Goal: Check status: Check status

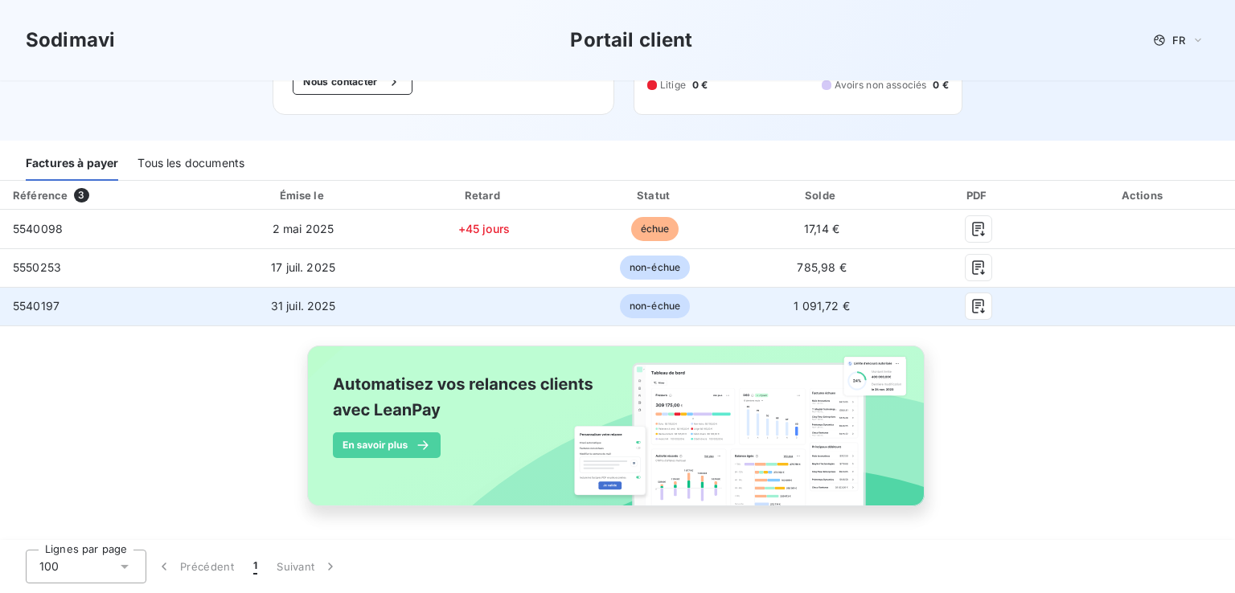
scroll to position [151, 0]
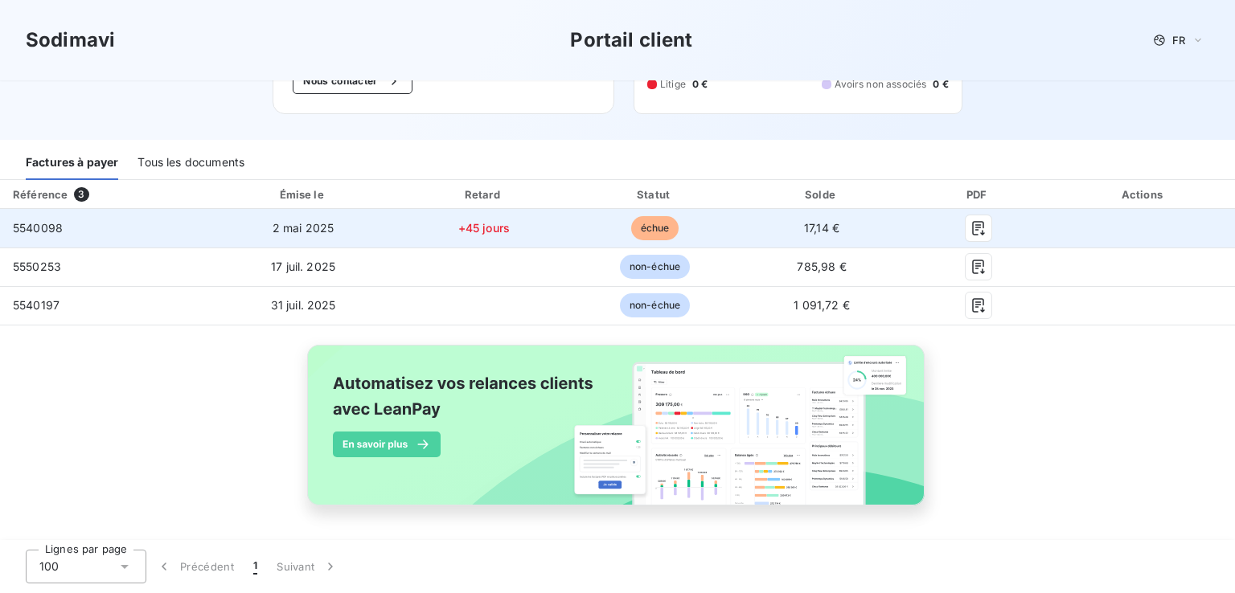
click at [47, 228] on span "5540098" at bounding box center [38, 228] width 50 height 14
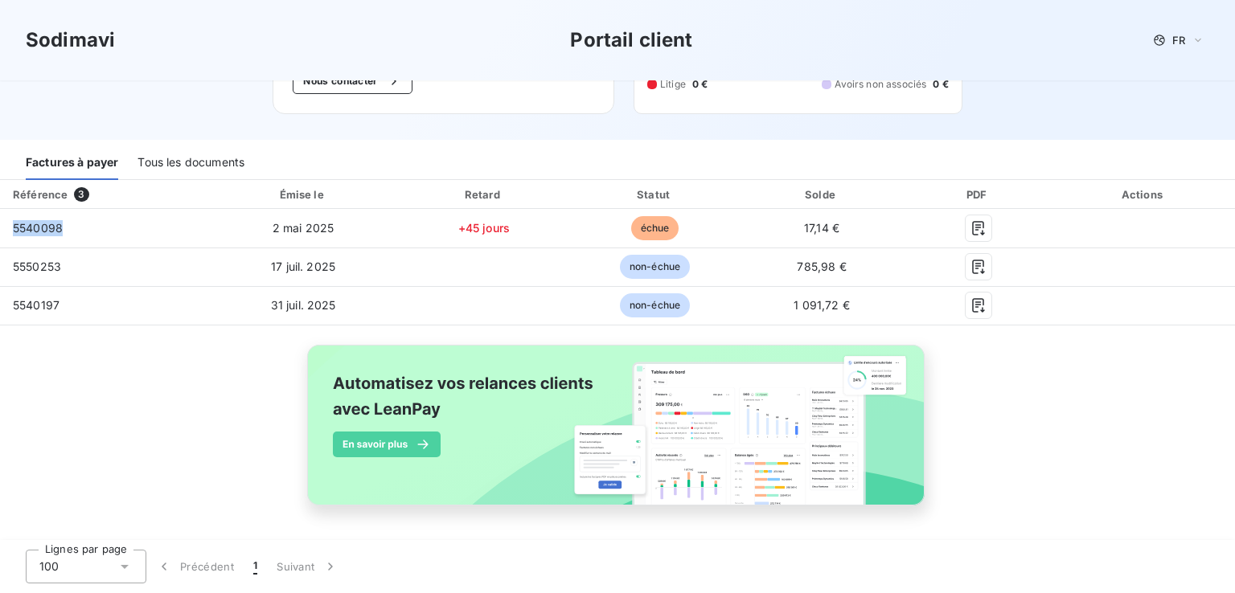
click at [176, 160] on div "Tous les documents" at bounding box center [190, 163] width 107 height 34
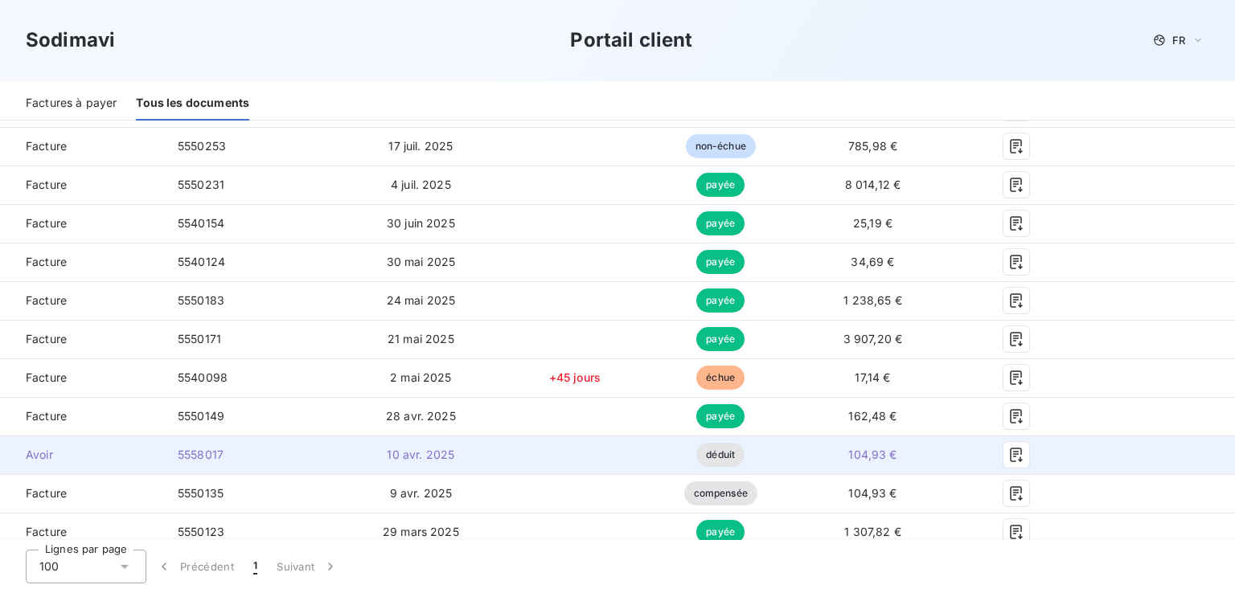
scroll to position [312, 0]
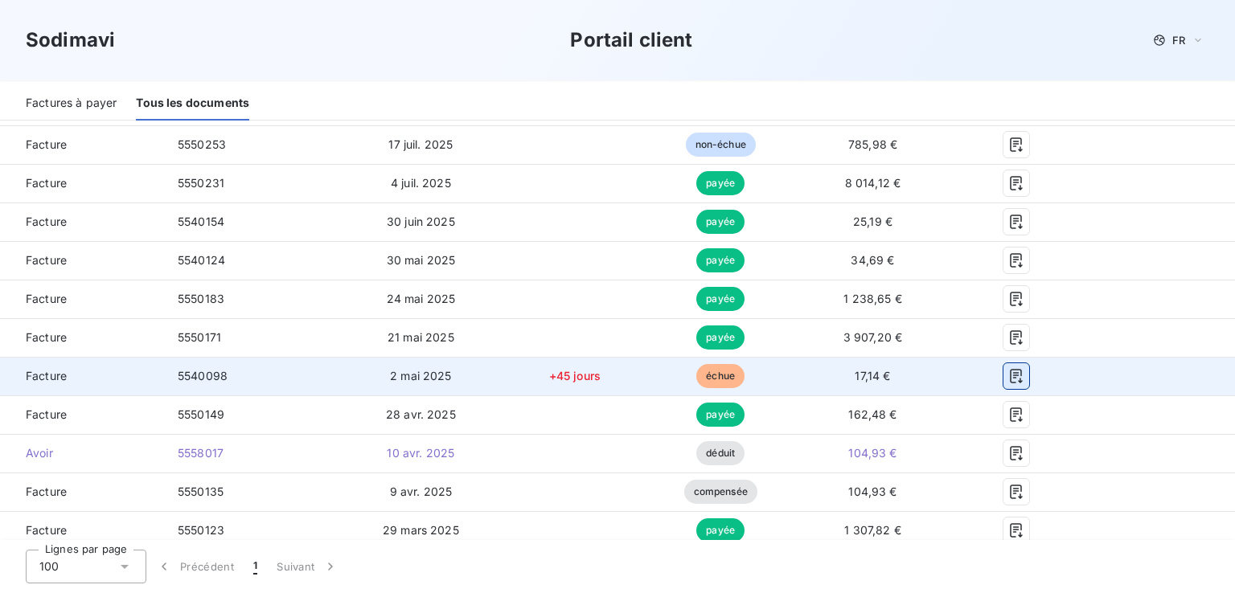
click at [1011, 371] on icon "button" at bounding box center [1016, 376] width 16 height 16
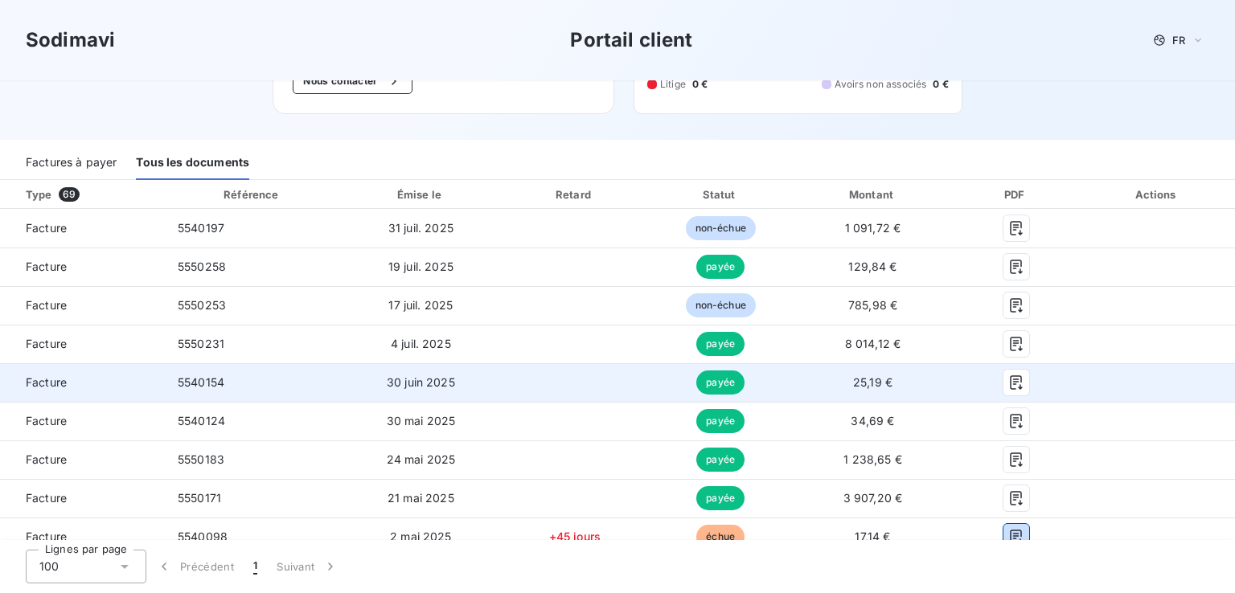
scroll to position [71, 0]
